Goal: Understand process/instructions: Learn about a topic

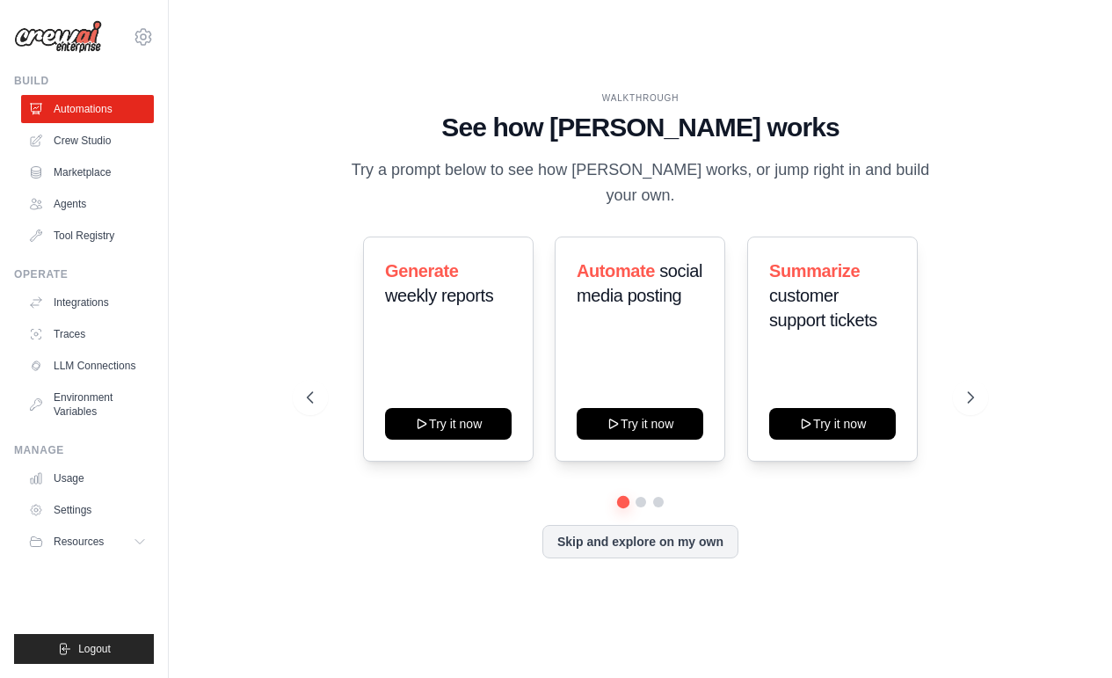
click at [462, 543] on div "Skip and explore on my own" at bounding box center [640, 541] width 667 height 33
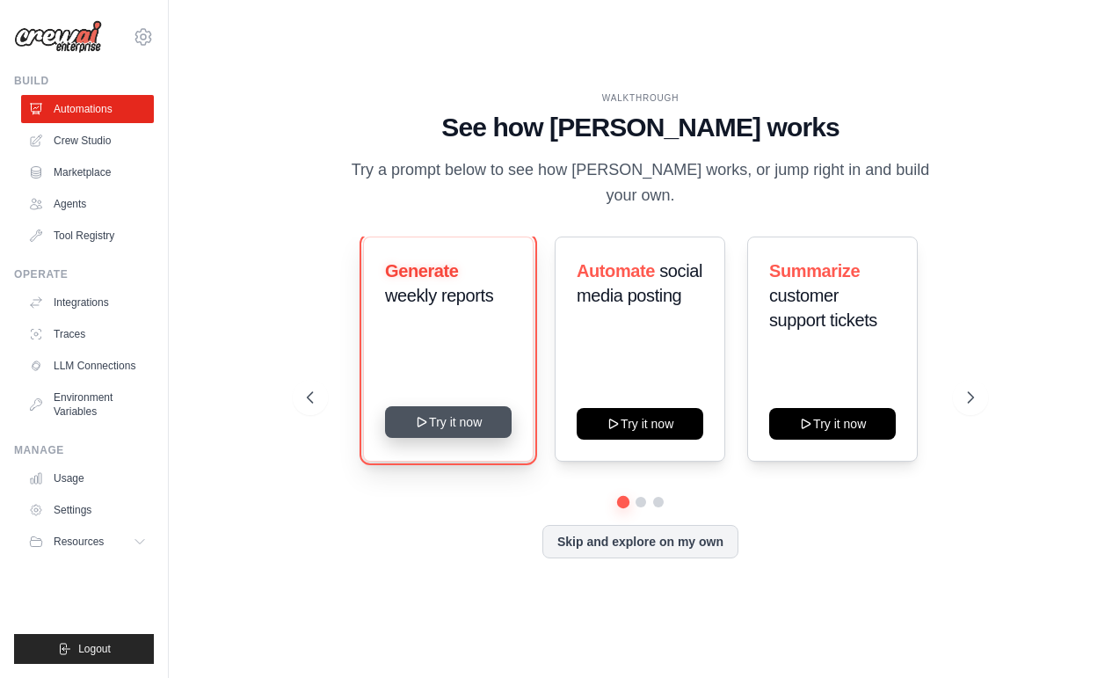
click at [476, 408] on button "Try it now" at bounding box center [448, 422] width 127 height 32
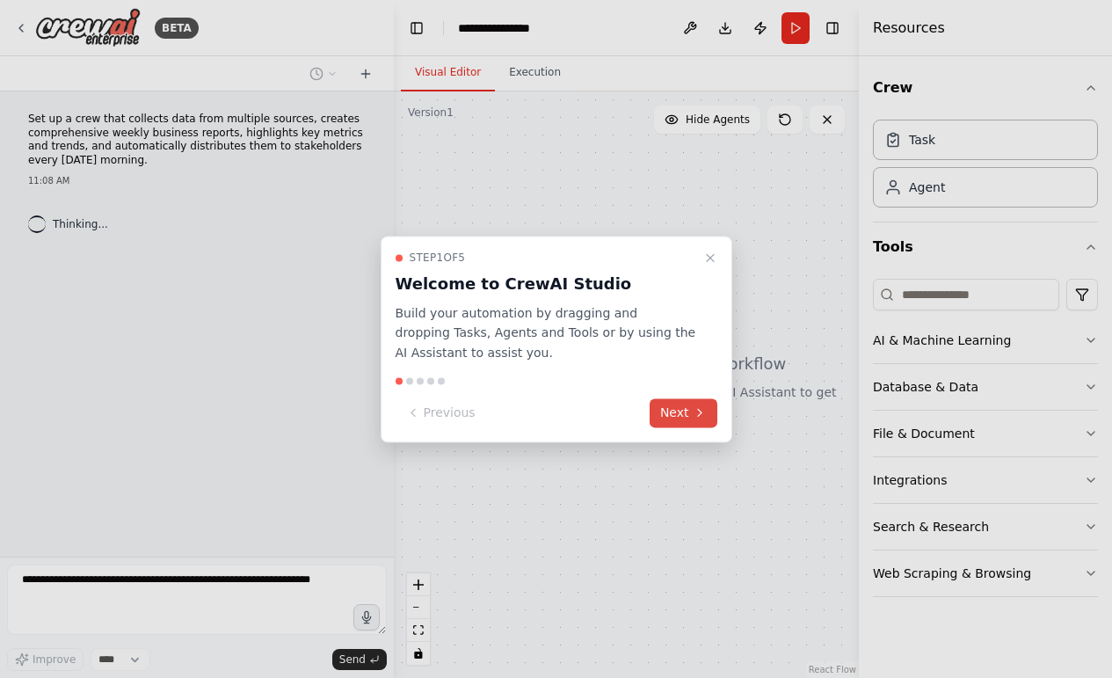
click at [666, 419] on button "Next" at bounding box center [684, 412] width 68 height 29
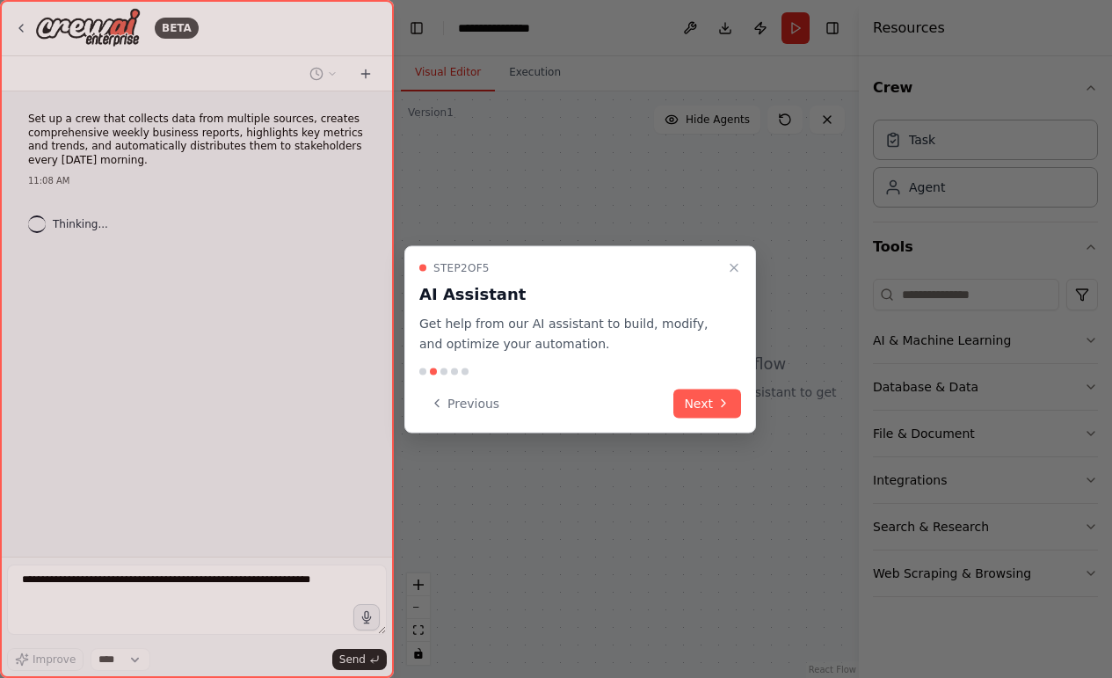
click at [674, 413] on div "Previous Next" at bounding box center [580, 403] width 322 height 29
click at [766, 397] on div at bounding box center [556, 339] width 1112 height 678
click at [724, 412] on button "Next" at bounding box center [708, 403] width 68 height 29
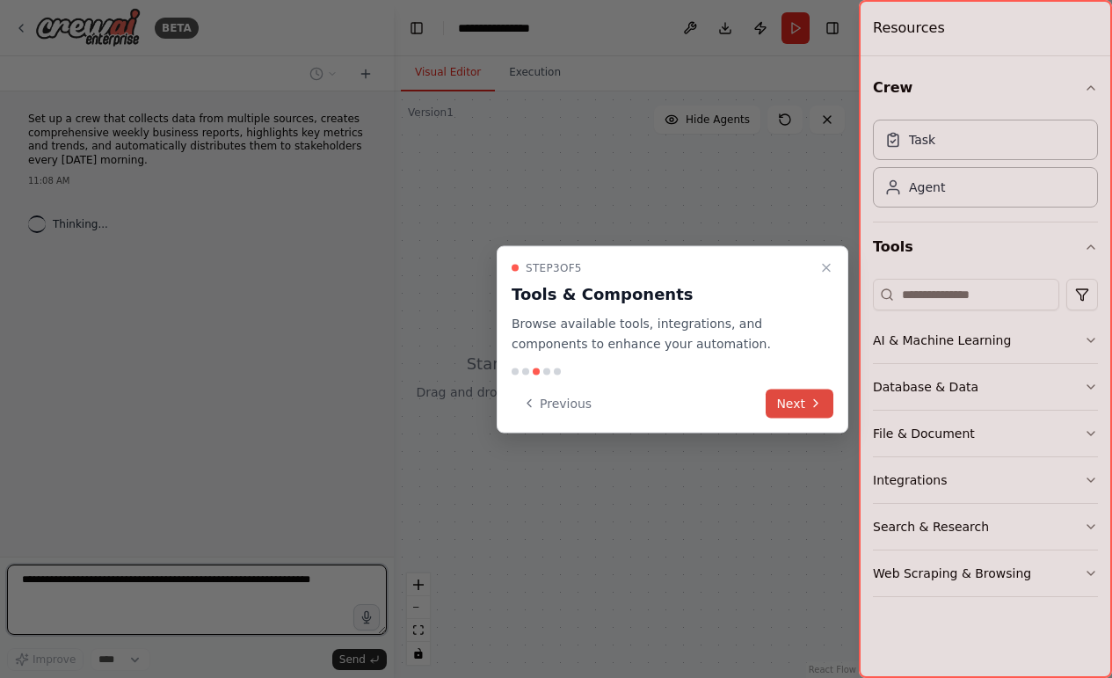
click at [784, 397] on button "Next" at bounding box center [800, 403] width 68 height 29
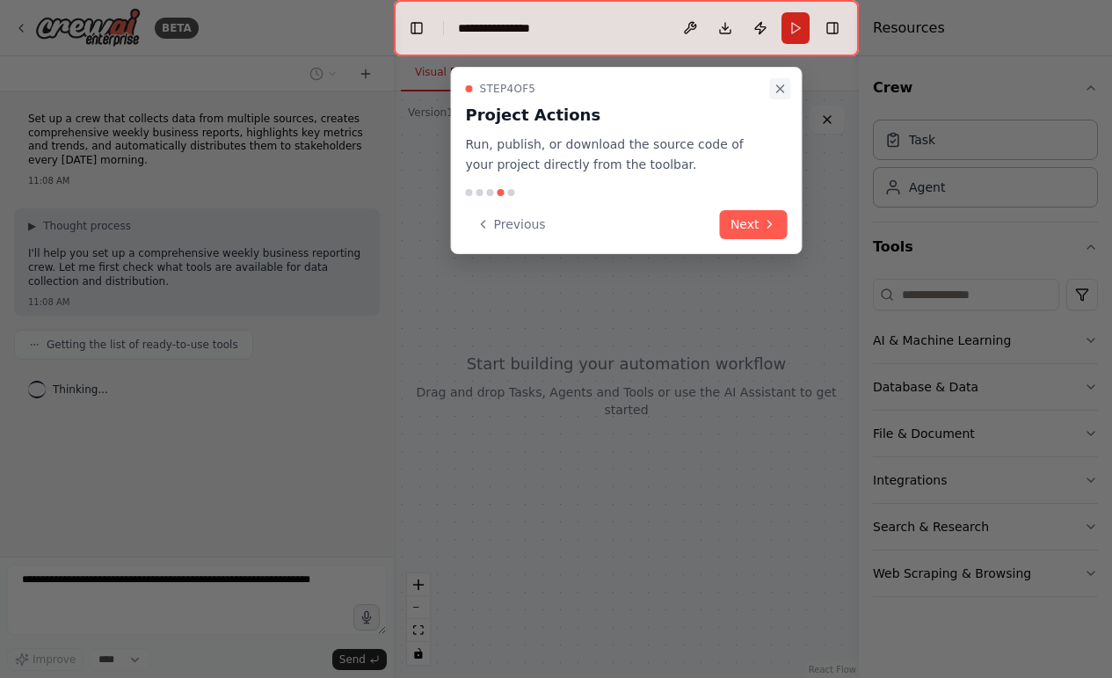
click at [786, 91] on icon "Close walkthrough" at bounding box center [781, 89] width 14 height 14
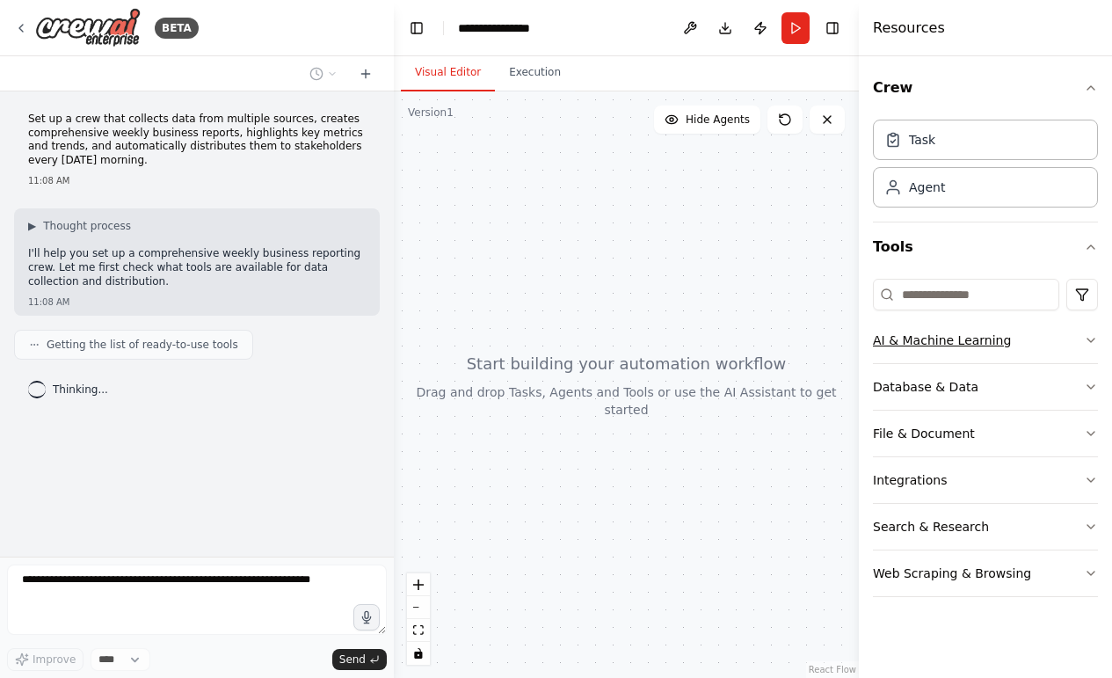
click at [1023, 344] on button "AI & Machine Learning" at bounding box center [985, 340] width 225 height 46
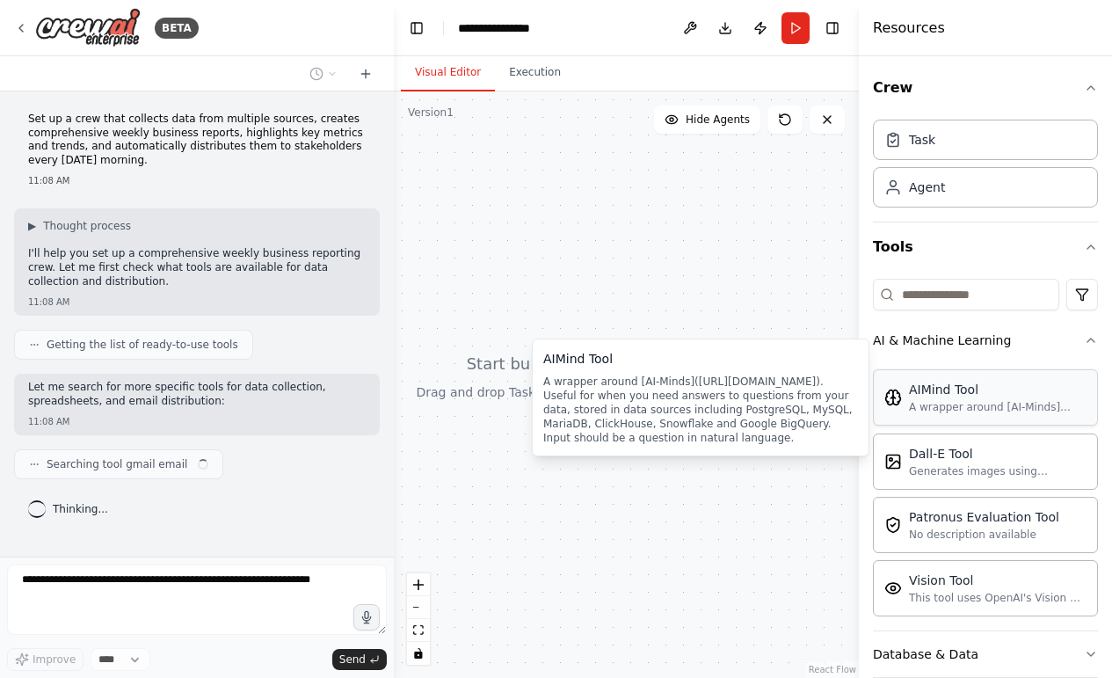
click at [987, 413] on div "A wrapper around [AI-Minds](https://mindsdb.com/minds). Useful for when you nee…" at bounding box center [998, 407] width 178 height 14
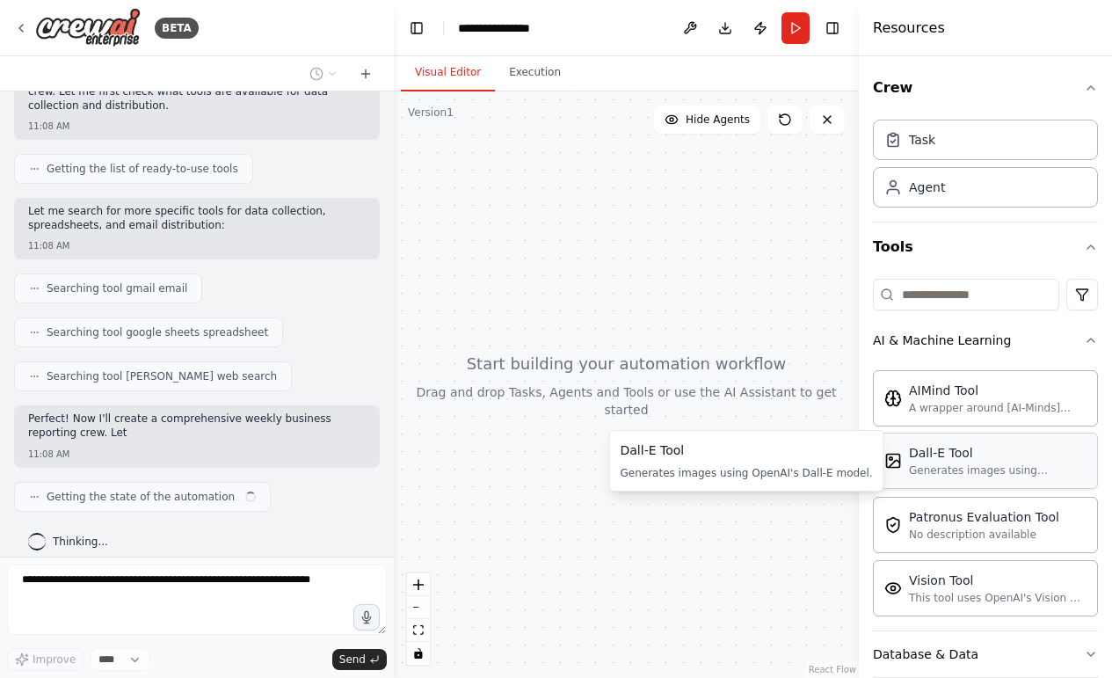
scroll to position [189, 0]
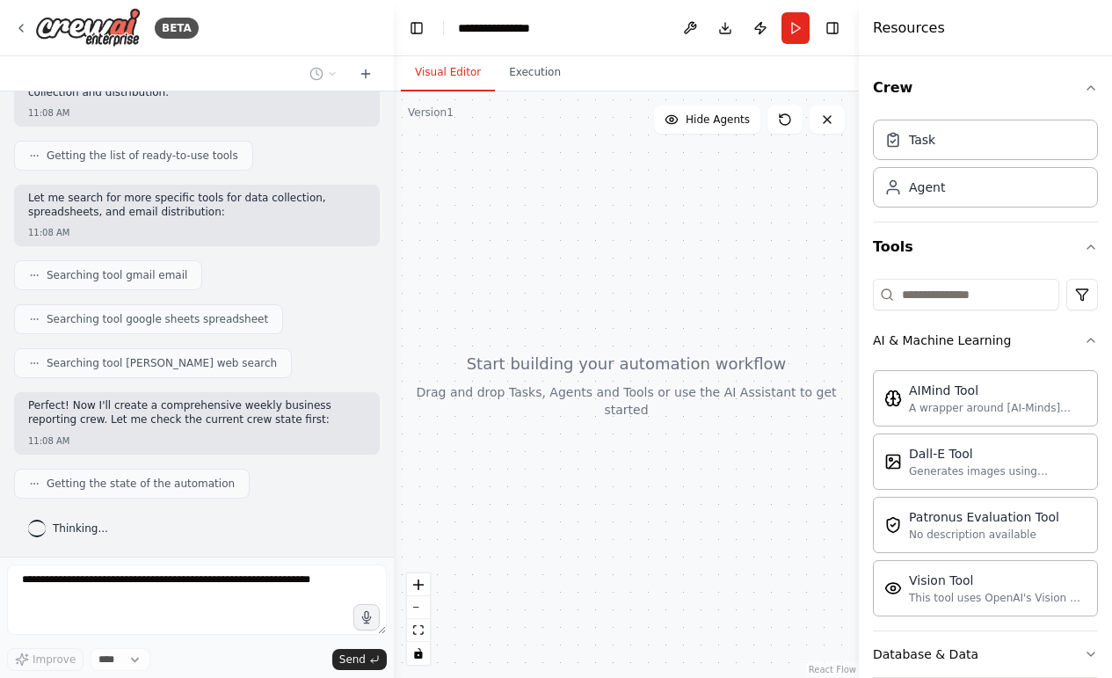
click at [561, 490] on div at bounding box center [626, 384] width 465 height 587
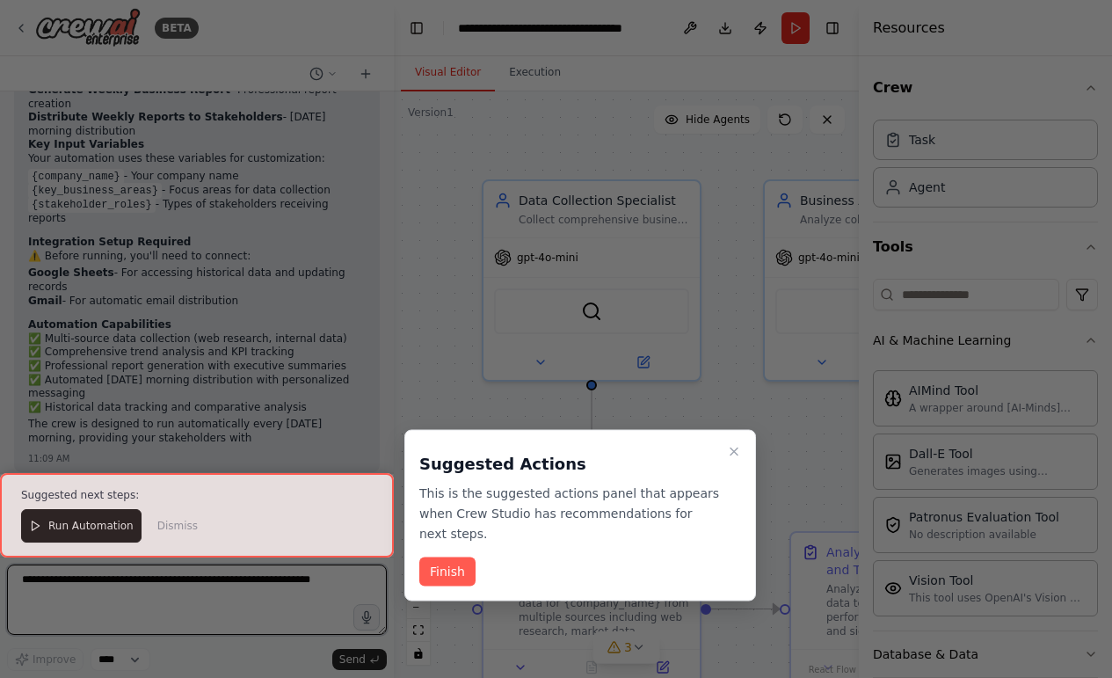
scroll to position [1665, 0]
